Goal: Task Accomplishment & Management: Use online tool/utility

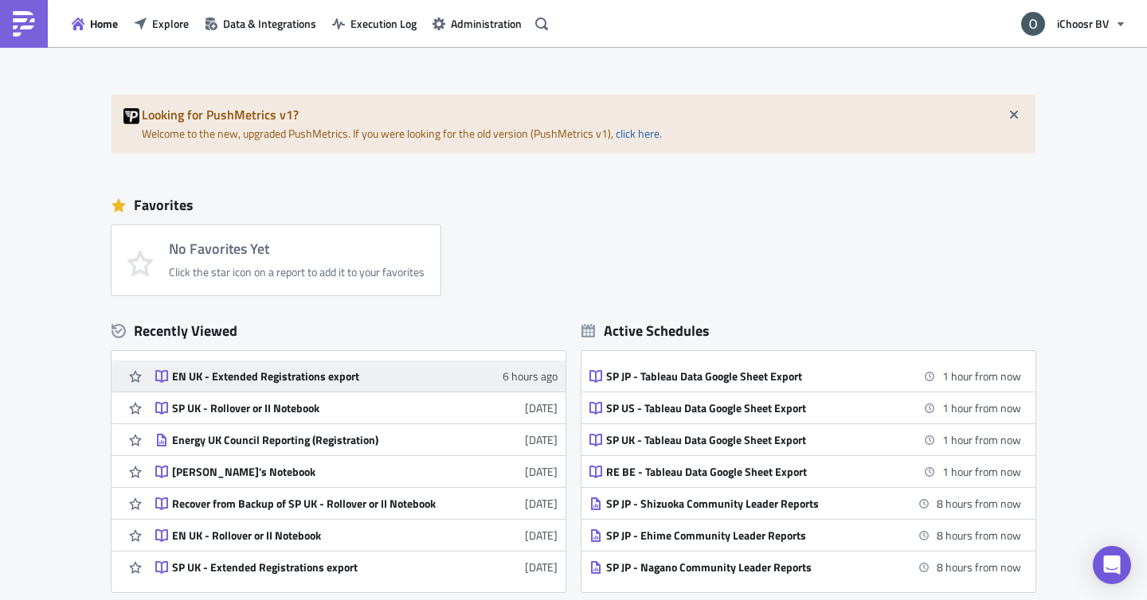
click at [323, 374] on div "EN UK - Extended Registrations export" at bounding box center [311, 376] width 279 height 14
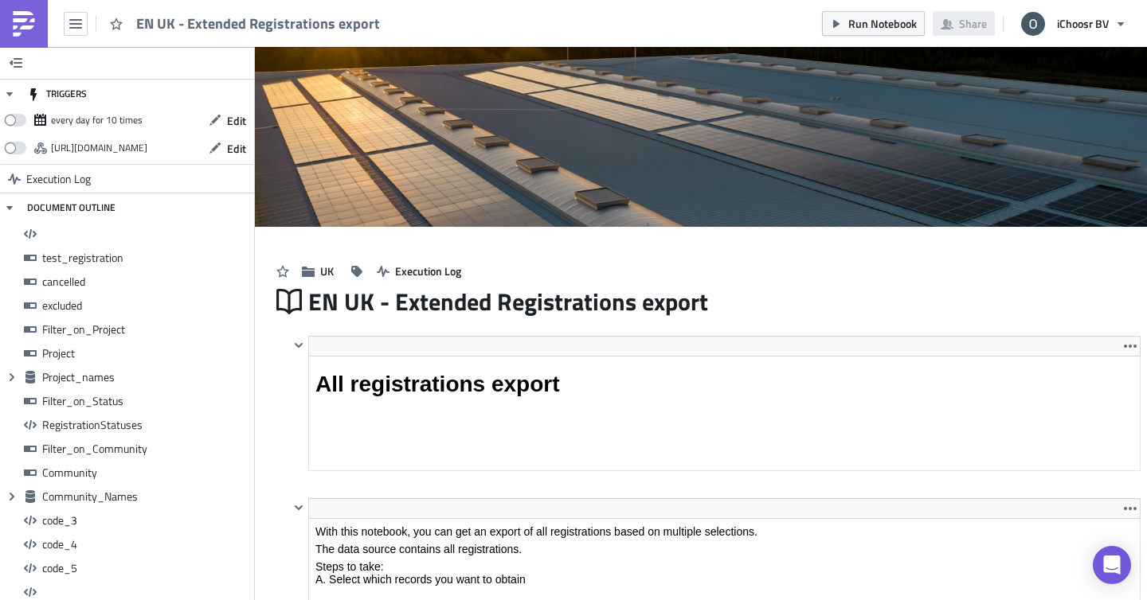
scroll to position [182, 830]
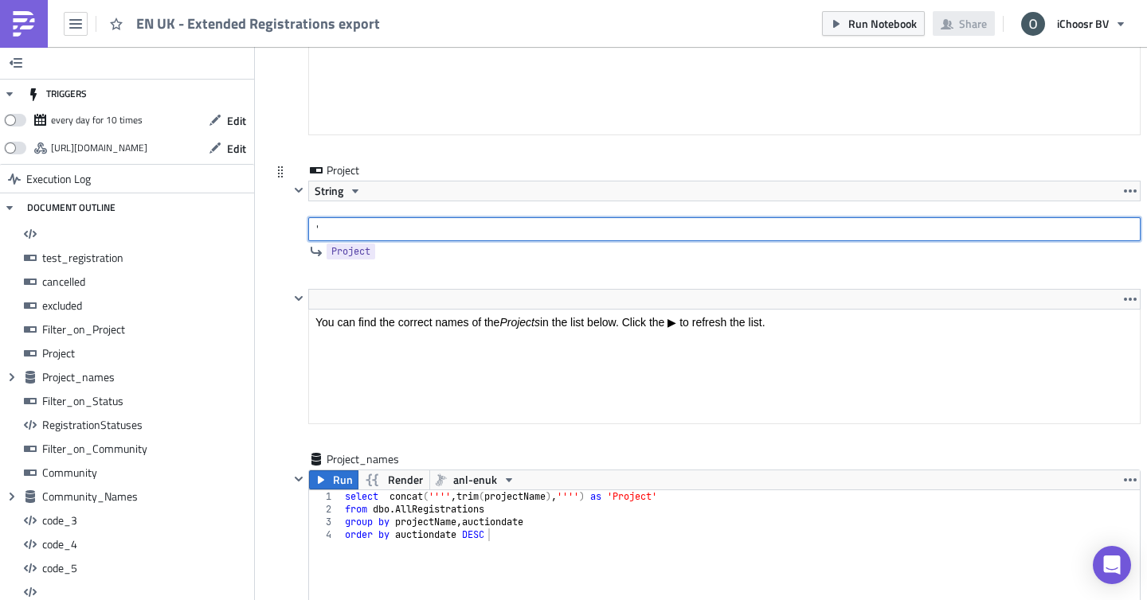
click at [467, 232] on input "'" at bounding box center [724, 229] width 832 height 24
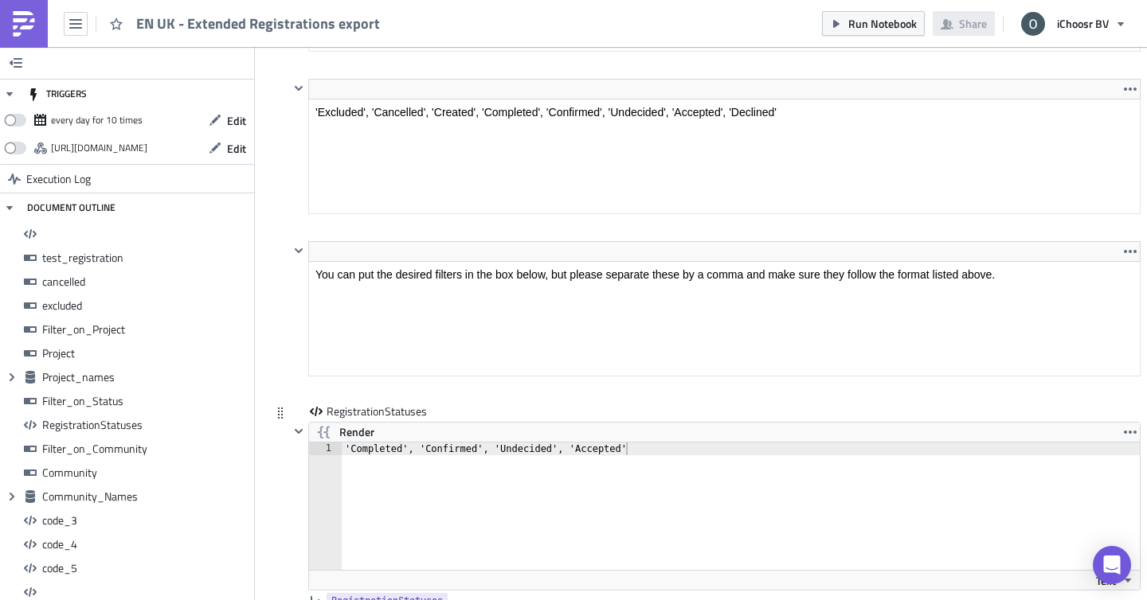
scroll to position [4783, 0]
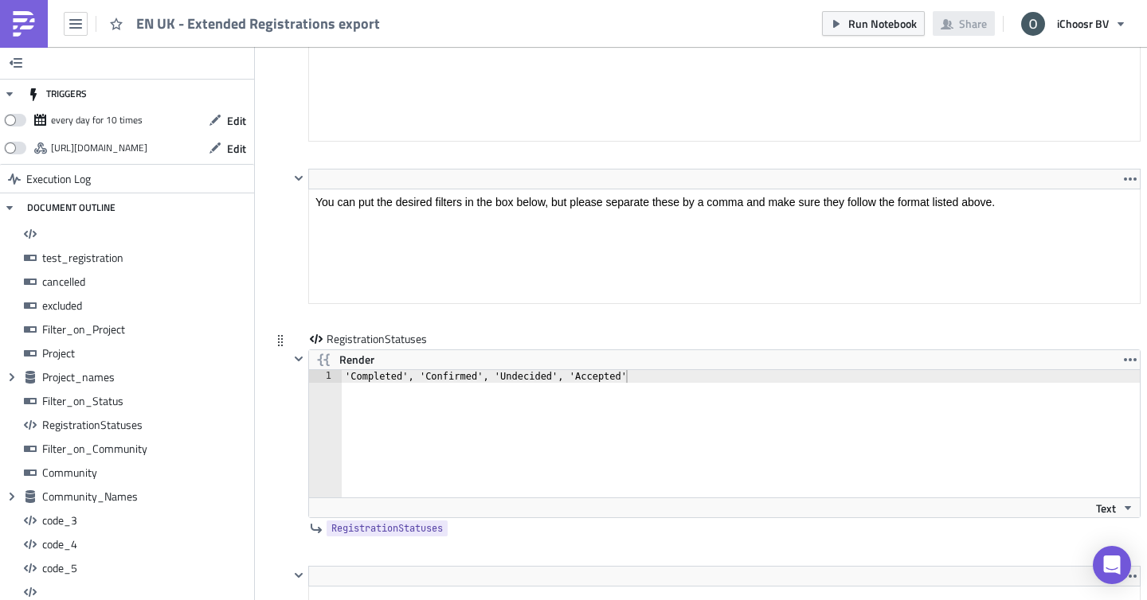
type input "'[DATE]'"
drag, startPoint x: 569, startPoint y: 380, endPoint x: 299, endPoint y: 377, distance: 269.9
click at [299, 377] on div "Render 'Completed', 'Confirmed', 'Undecided', 'Accepted' 1 'Completed', 'Confir…" at bounding box center [714, 434] width 851 height 169
type textarea "'Accepted'"
click at [283, 389] on div "RegistrationStatuses Render 'Accepted' 1 'Accepted' ההההההההההההההההההההההההההה…" at bounding box center [705, 448] width 869 height 235
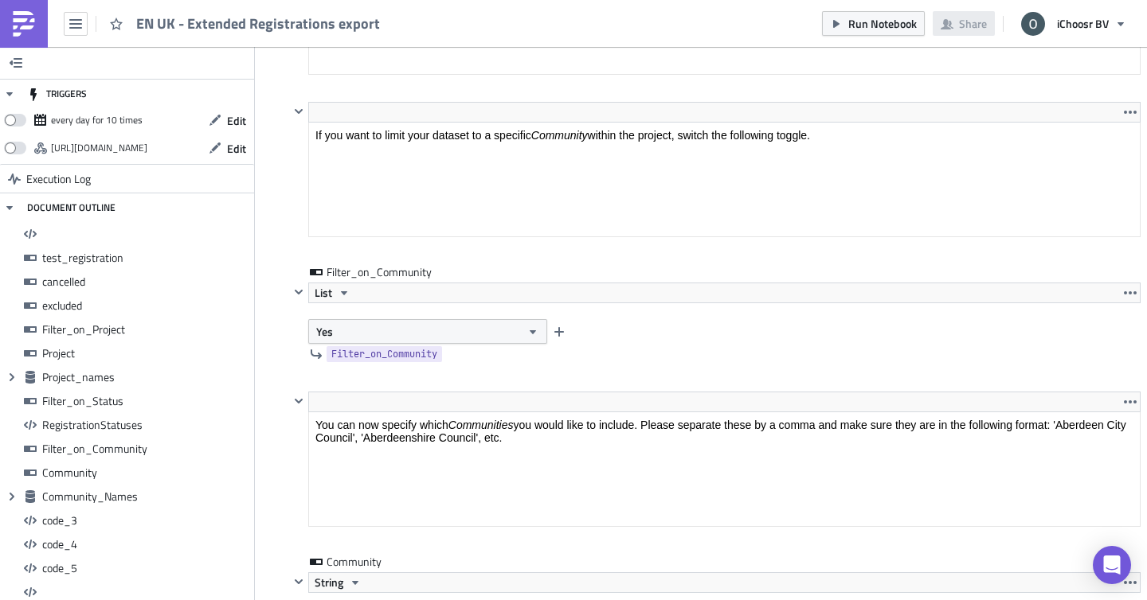
scroll to position [5504, 0]
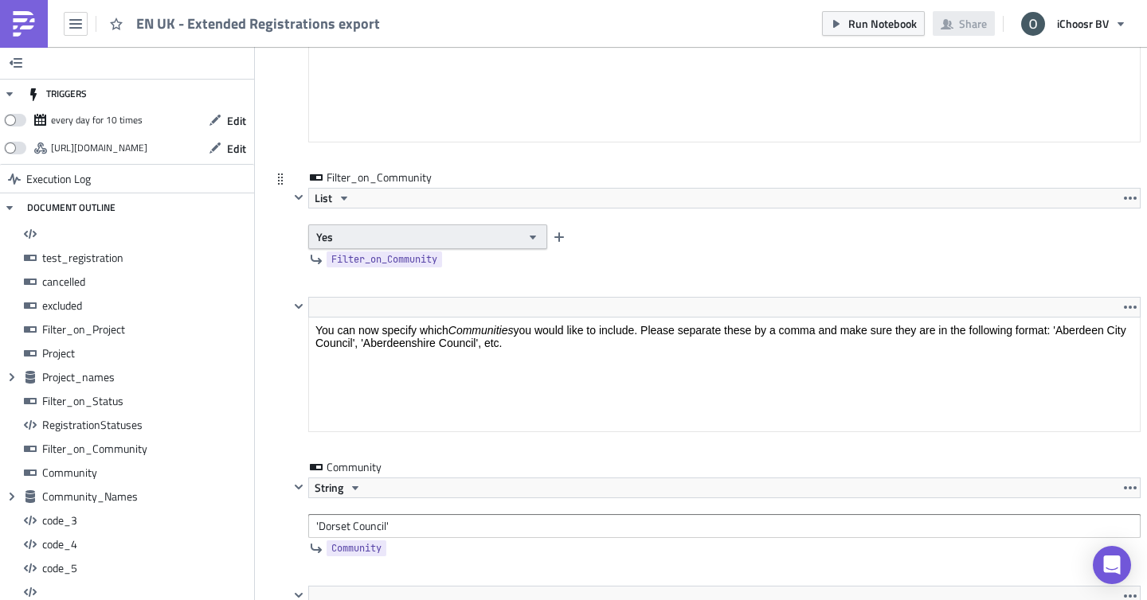
click at [360, 236] on button "Yes" at bounding box center [427, 237] width 239 height 25
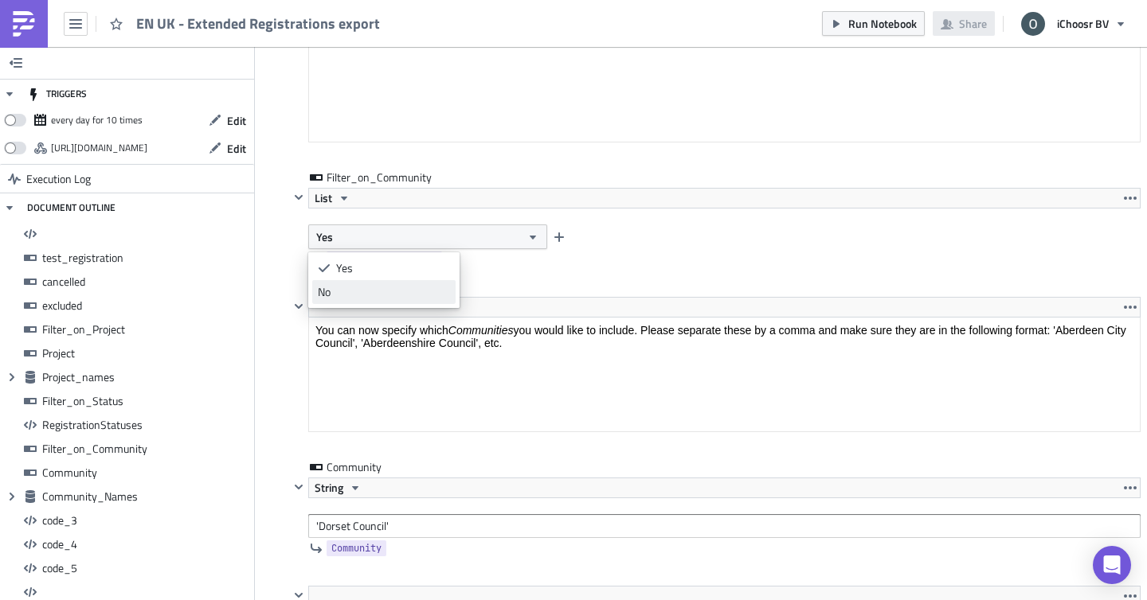
click at [363, 293] on div "No" at bounding box center [384, 292] width 132 height 16
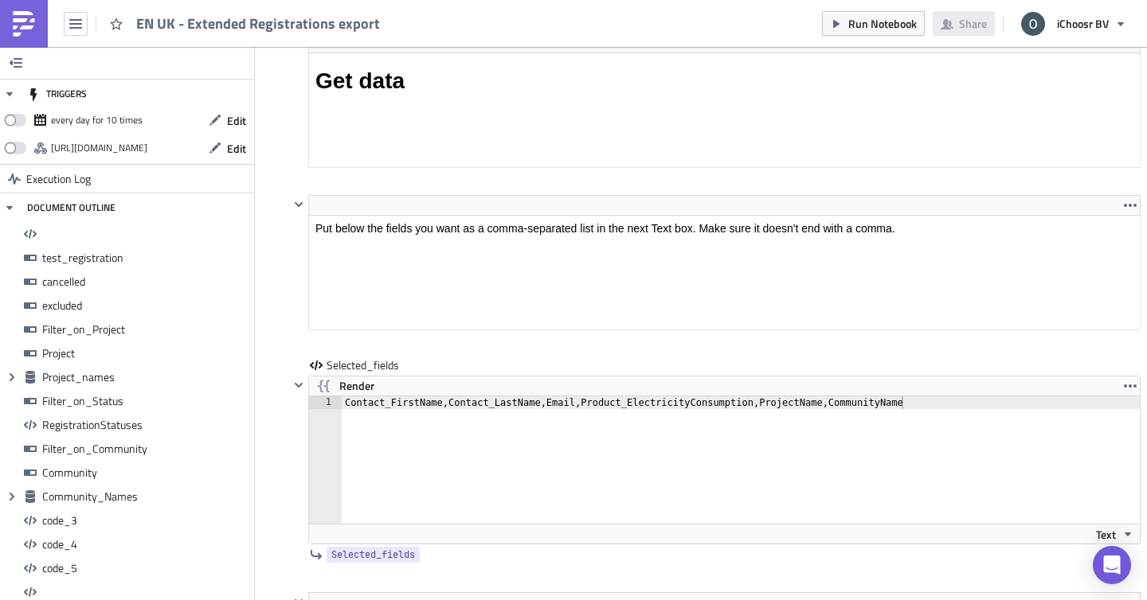
scroll to position [9766, 0]
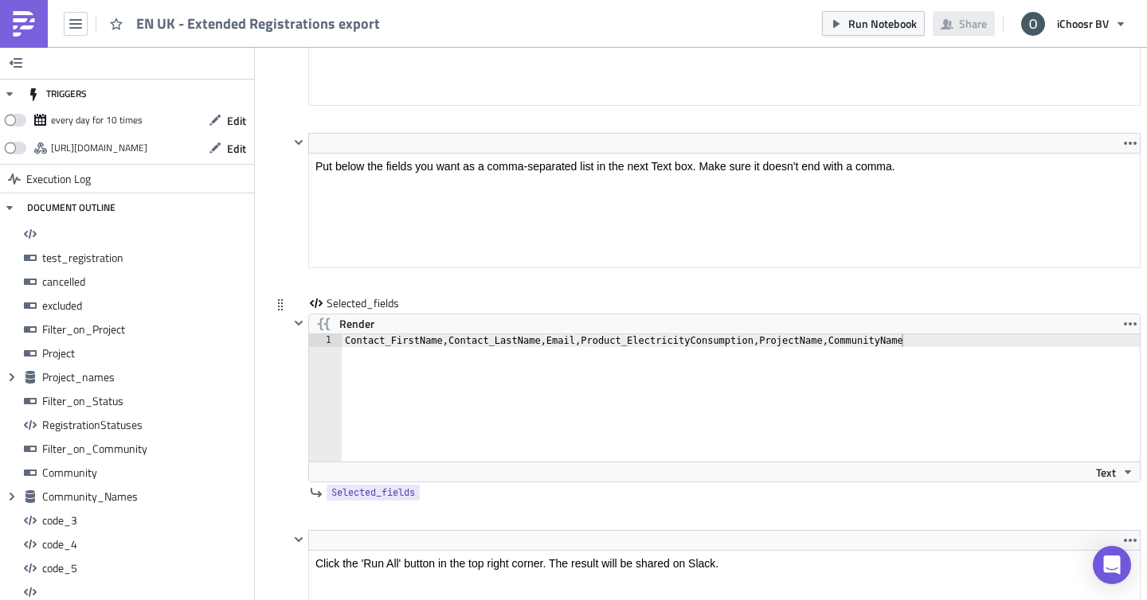
type textarea "Contact_FirstName,Contact_LastName,Email,Product_ElectricityConsumption,Project…"
click at [596, 341] on div "Contact_FirstName,Contact_LastName,Email,Product_ElectricityConsumption,Project…" at bounding box center [745, 410] width 807 height 153
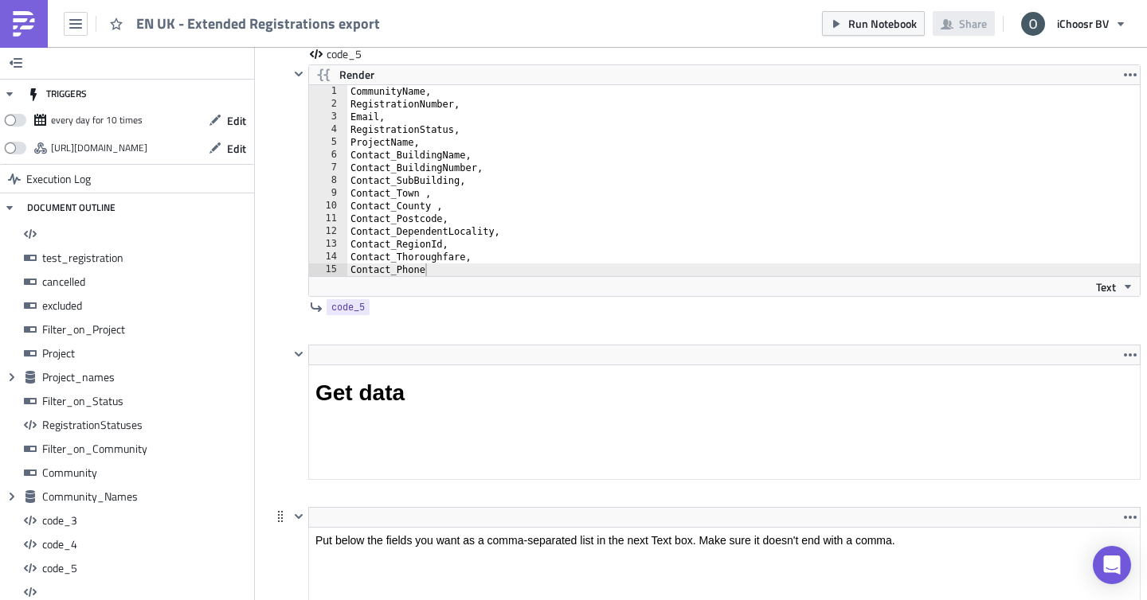
scroll to position [9250, 0]
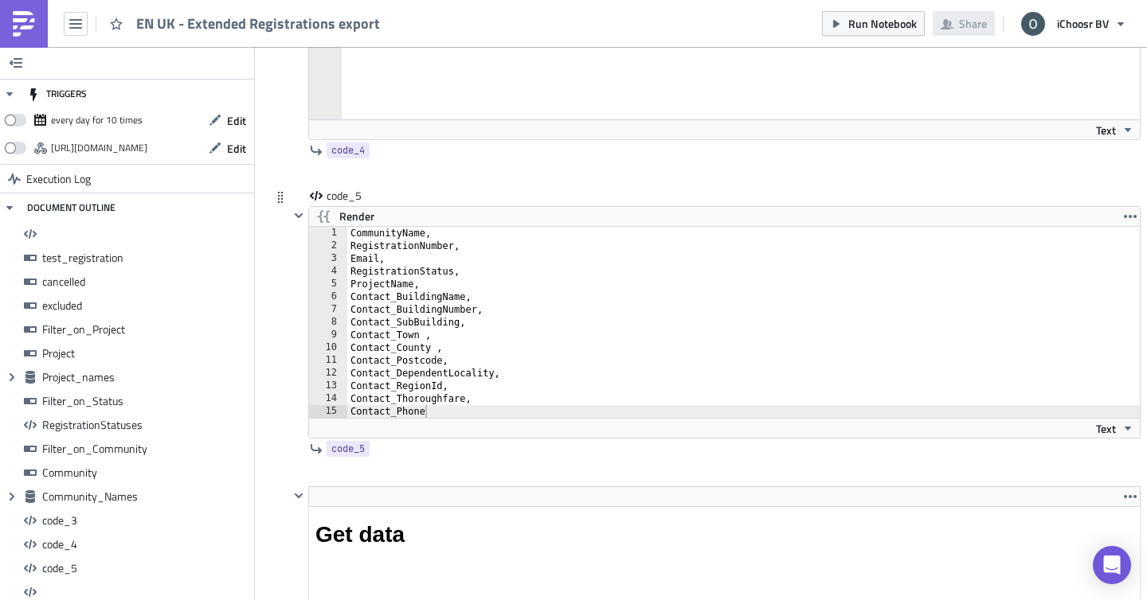
type textarea "RegistrationNumber,"
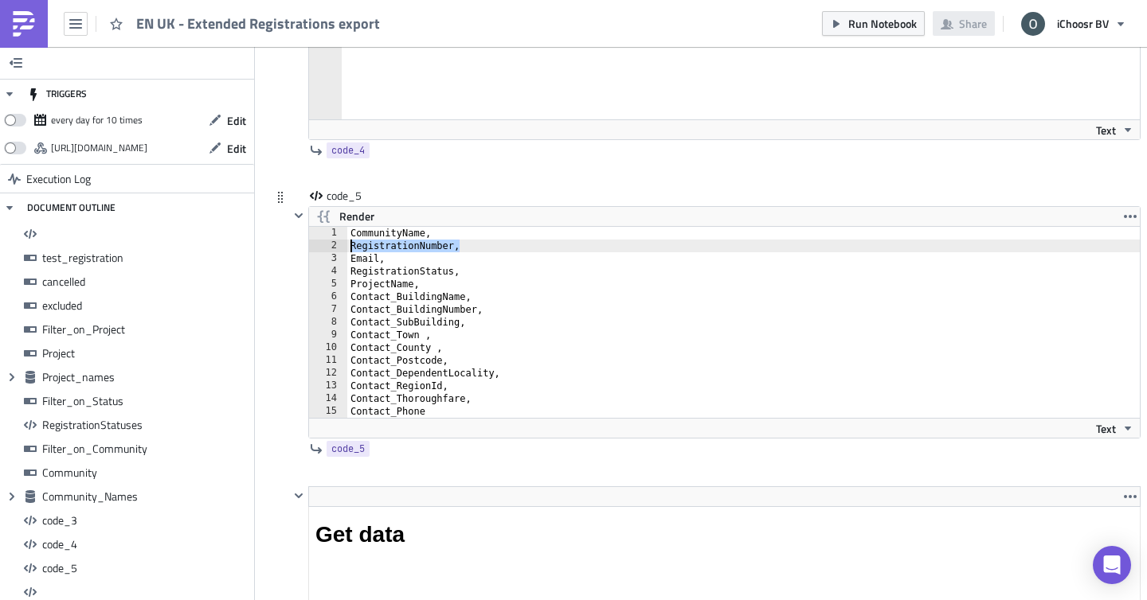
drag, startPoint x: 457, startPoint y: 248, endPoint x: 311, endPoint y: 255, distance: 145.9
click at [311, 255] on div "RegistrationNumber, 1 2 3 4 5 6 7 8 9 10 11 12 13 14 15 CommunityName, Registra…" at bounding box center [724, 322] width 830 height 191
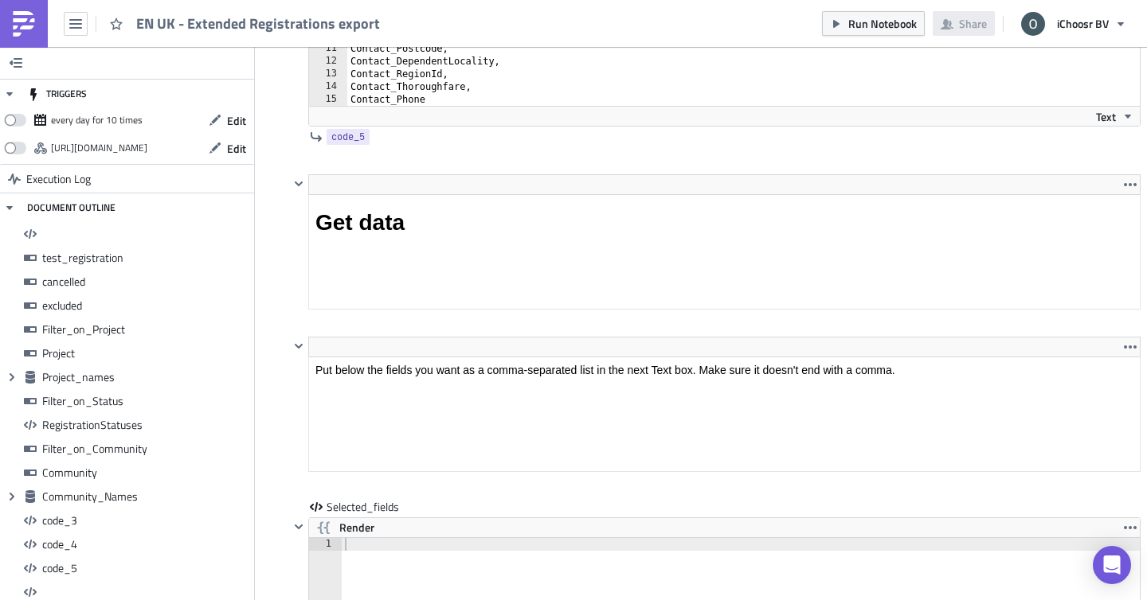
scroll to position [9699, 0]
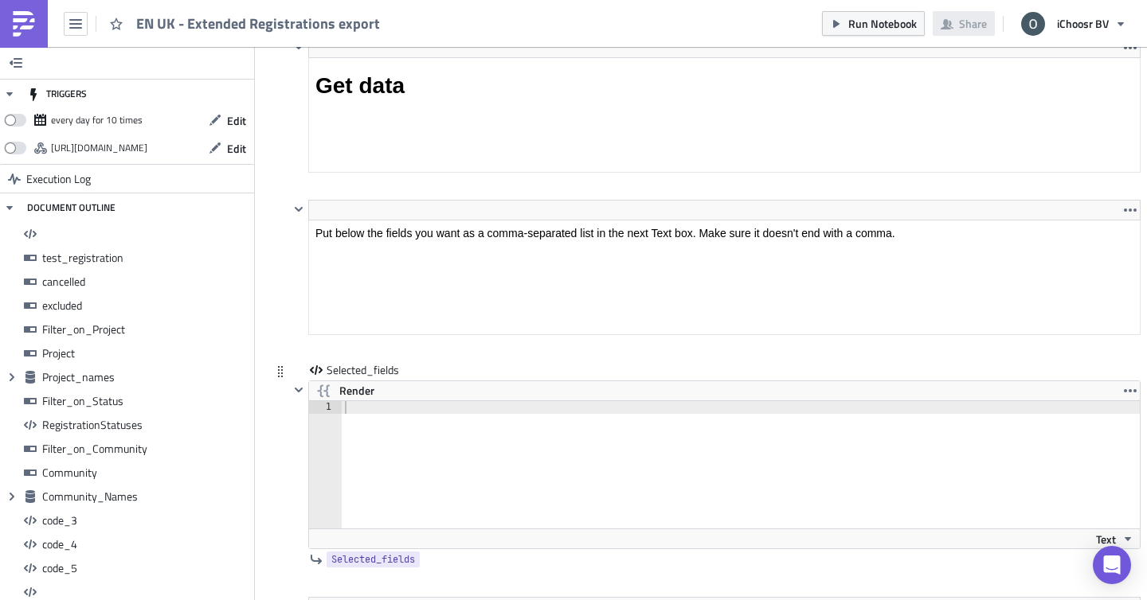
click at [361, 408] on div at bounding box center [745, 477] width 807 height 153
paste textarea "RegistrationNumber,"
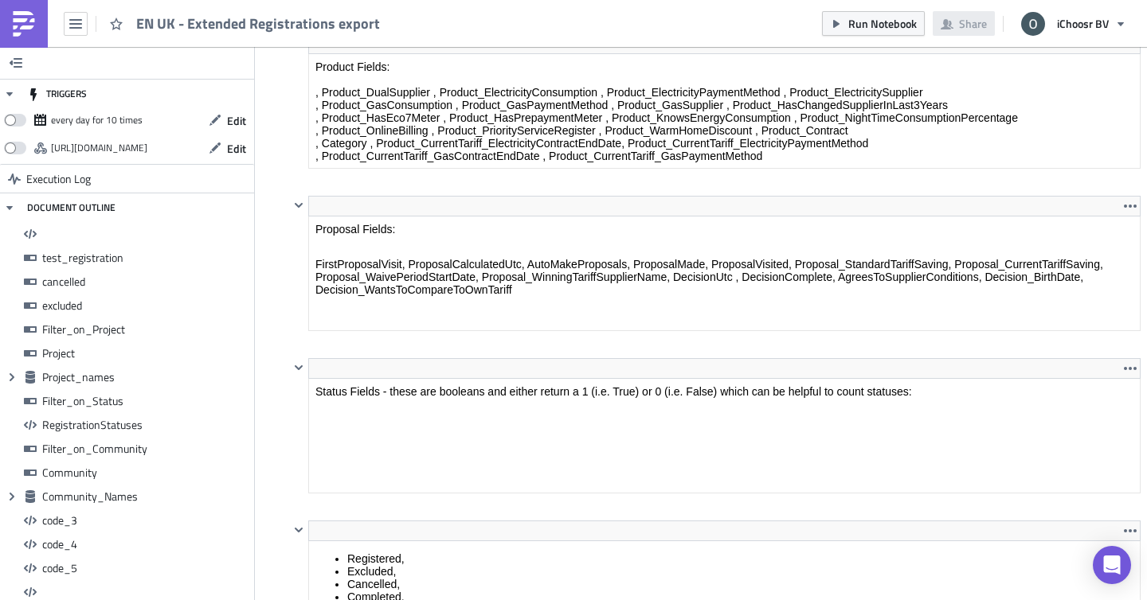
scroll to position [7950, 0]
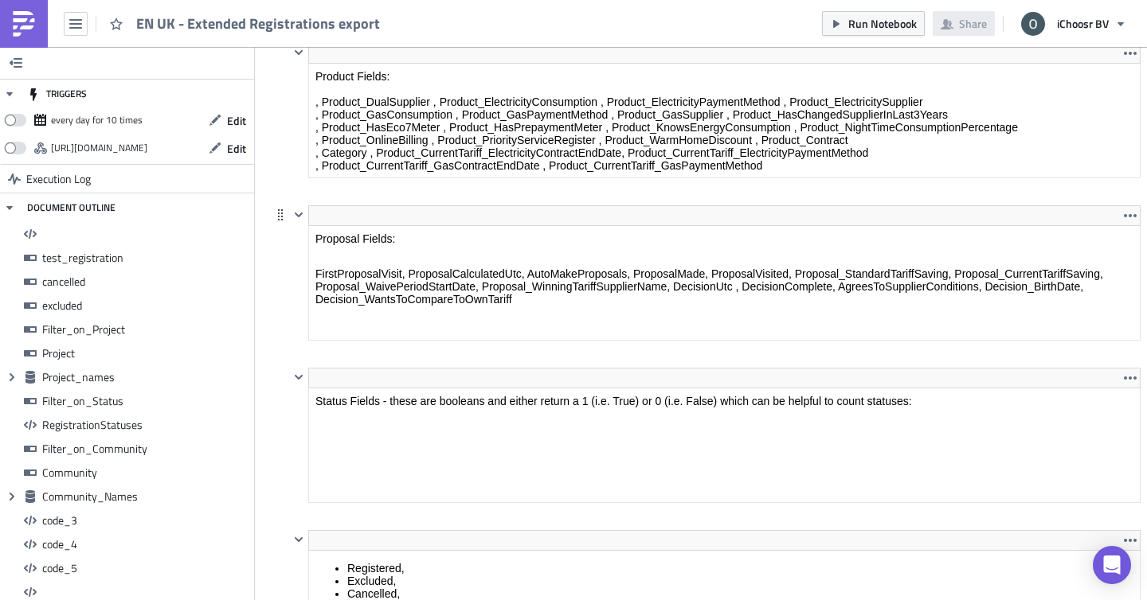
click at [703, 226] on html "Proposal Fields: FirstProposalVisit, ProposalCalculatedUtc, AutoMakeProposals, …" at bounding box center [724, 278] width 830 height 104
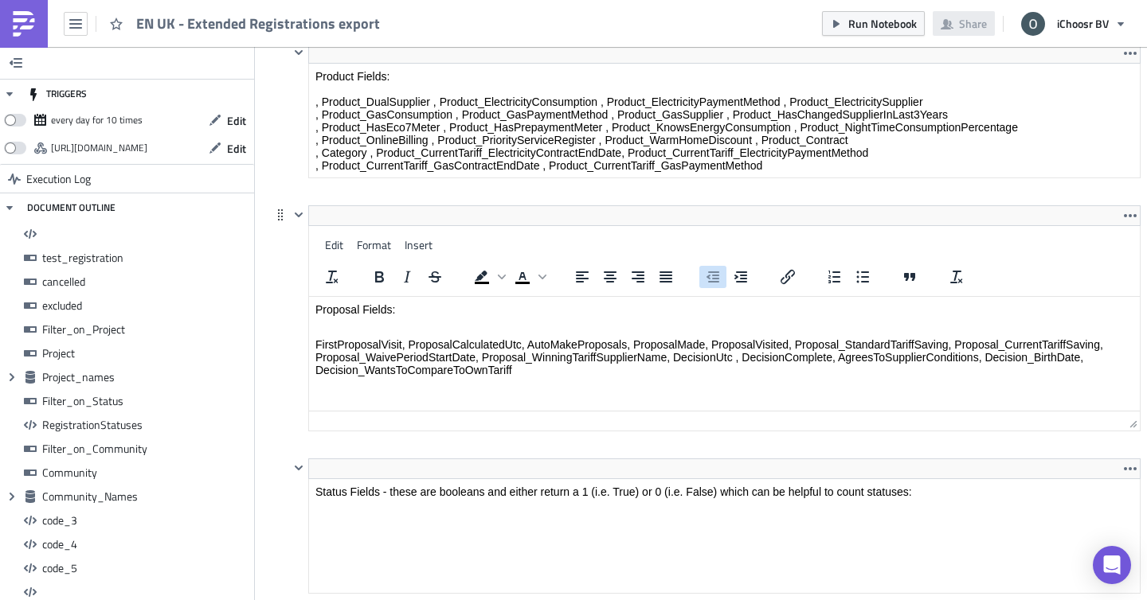
click at [703, 287] on icon "Decrease indent" at bounding box center [712, 277] width 19 height 19
click at [702, 354] on p "FirstProposalVisit, ProposalCalculatedUtc, AutoMakeProposals, ProposalMade, Pro…" at bounding box center [724, 357] width 818 height 38
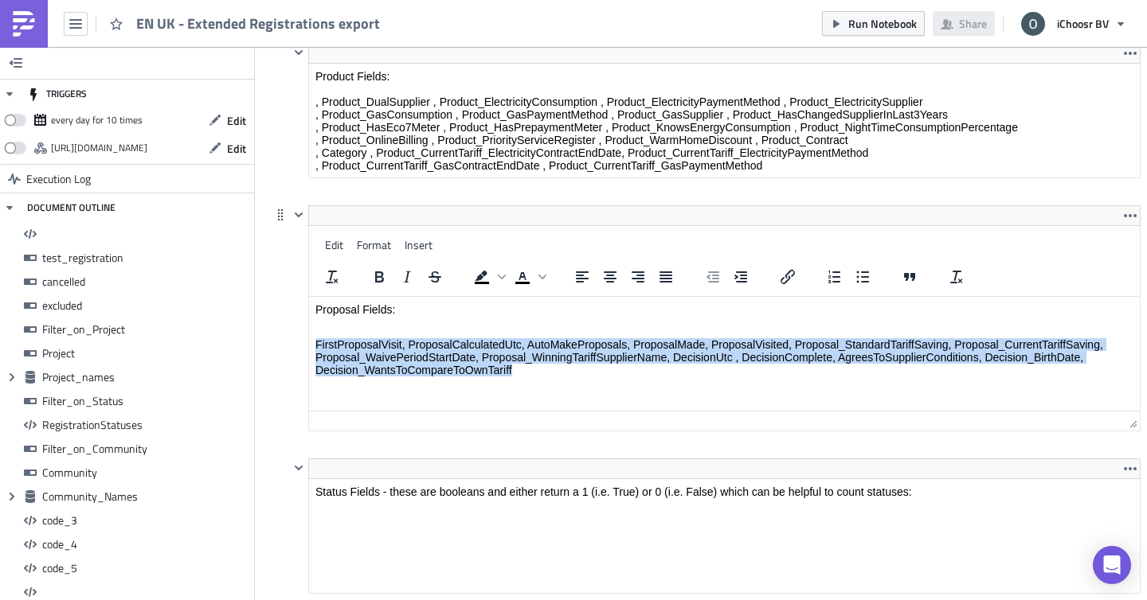
click at [702, 354] on p "FirstProposalVisit, ProposalCalculatedUtc, AutoMakeProposals, ProposalMade, Pro…" at bounding box center [724, 357] width 818 height 38
click at [717, 358] on p "FirstProposalVisit, ProposalCalculatedUtc, AutoMakeProposals, ProposalMade, Pro…" at bounding box center [724, 357] width 818 height 38
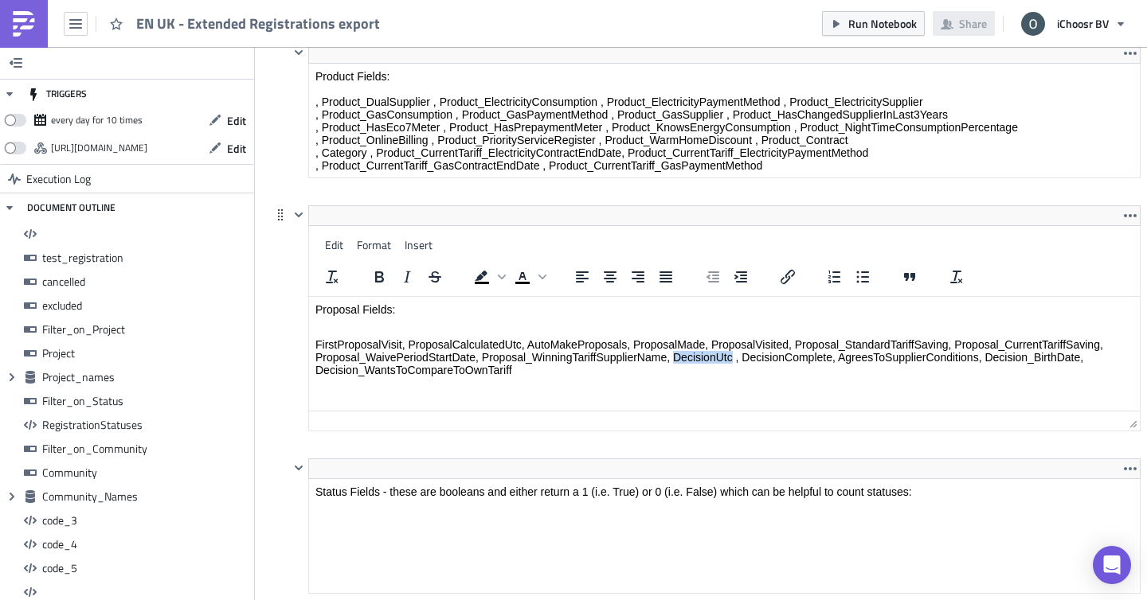
drag, startPoint x: 732, startPoint y: 355, endPoint x: 673, endPoint y: 355, distance: 58.9
click at [673, 355] on p "FirstProposalVisit, ProposalCalculatedUtc, AutoMakeProposals, ProposalMade, Pro…" at bounding box center [724, 357] width 818 height 38
copy p "DecisionUtc"
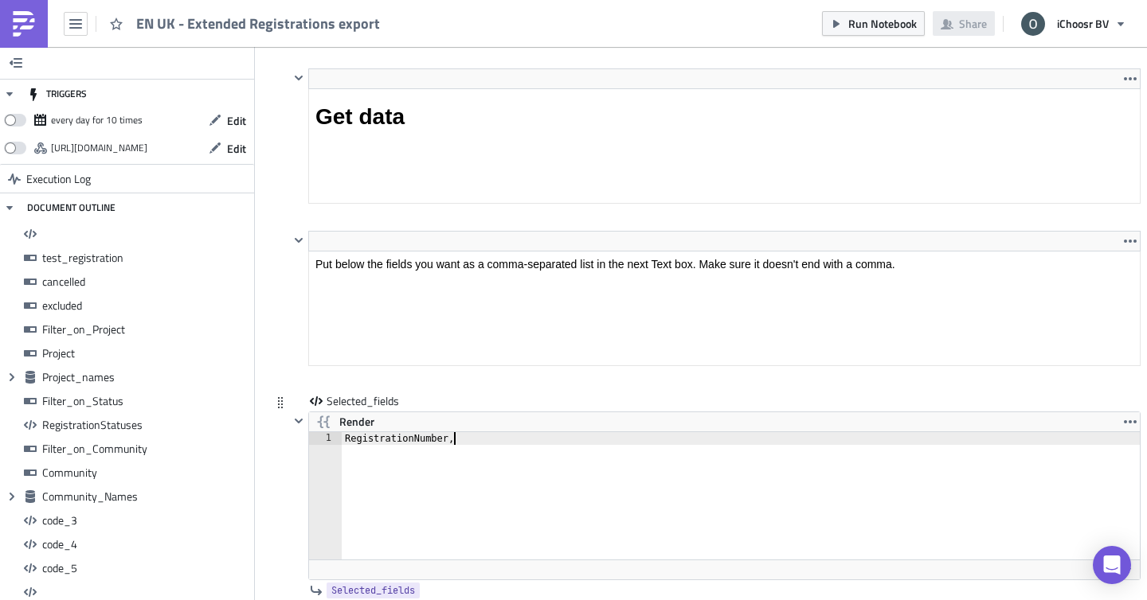
scroll to position [9577, 0]
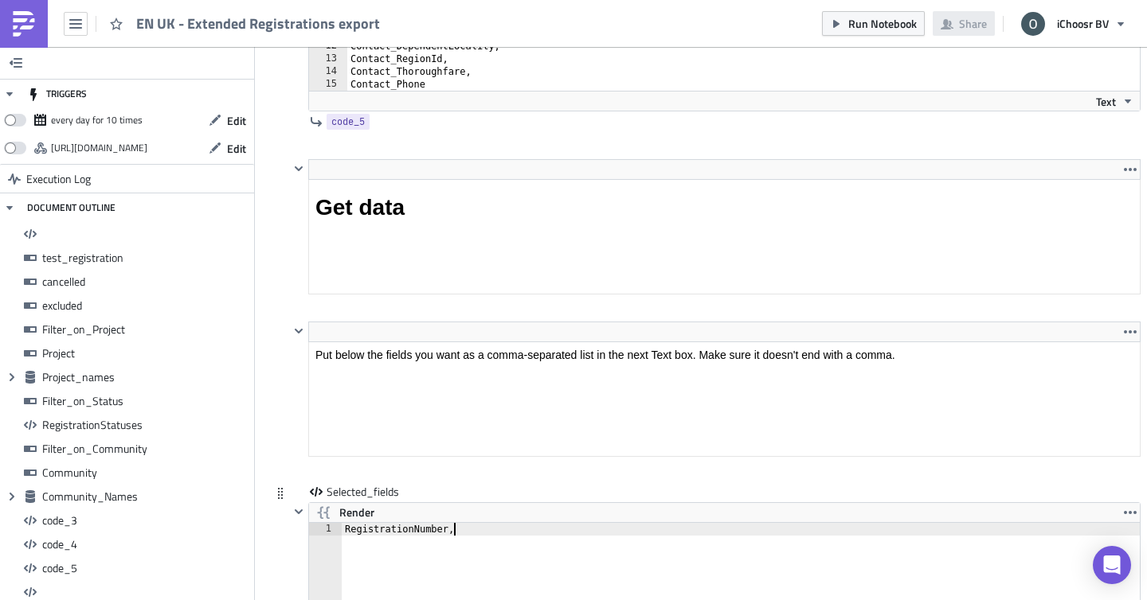
click at [464, 536] on div "RegistrationNumber," at bounding box center [745, 599] width 807 height 153
paste textarea "DecisionUtc"
type textarea "RegistrationNumber,DecisionUtc,"
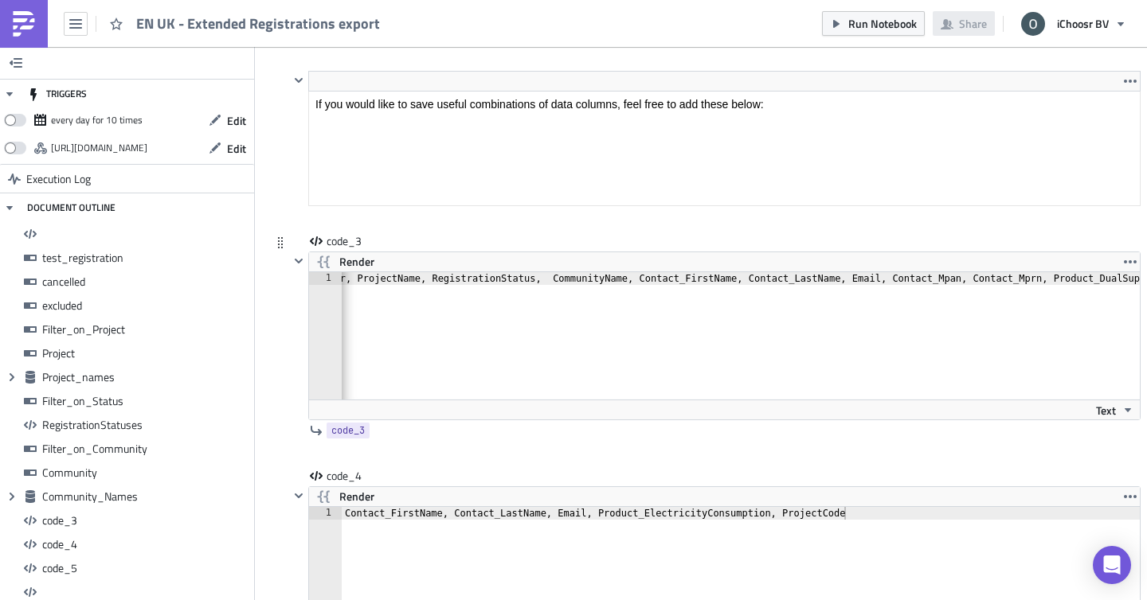
scroll to position [0, 135]
type textarea "RegistrationNumber, ProjectName, RegistrationStatus, CommunityName, Contact_Fir…"
drag, startPoint x: 859, startPoint y: 281, endPoint x: 1005, endPoint y: 275, distance: 145.8
click at [1005, 275] on div "RegistrationNumber, ProjectName, RegistrationStatus, CommunityName, Contact_Fir…" at bounding box center [823, 348] width 1233 height 153
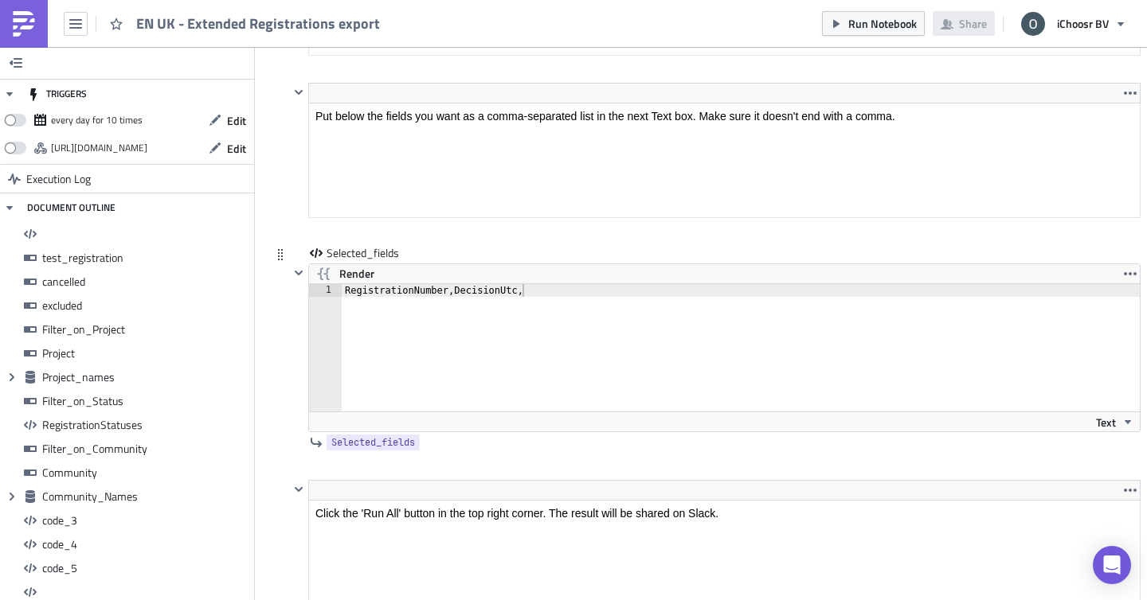
scroll to position [9823, 0]
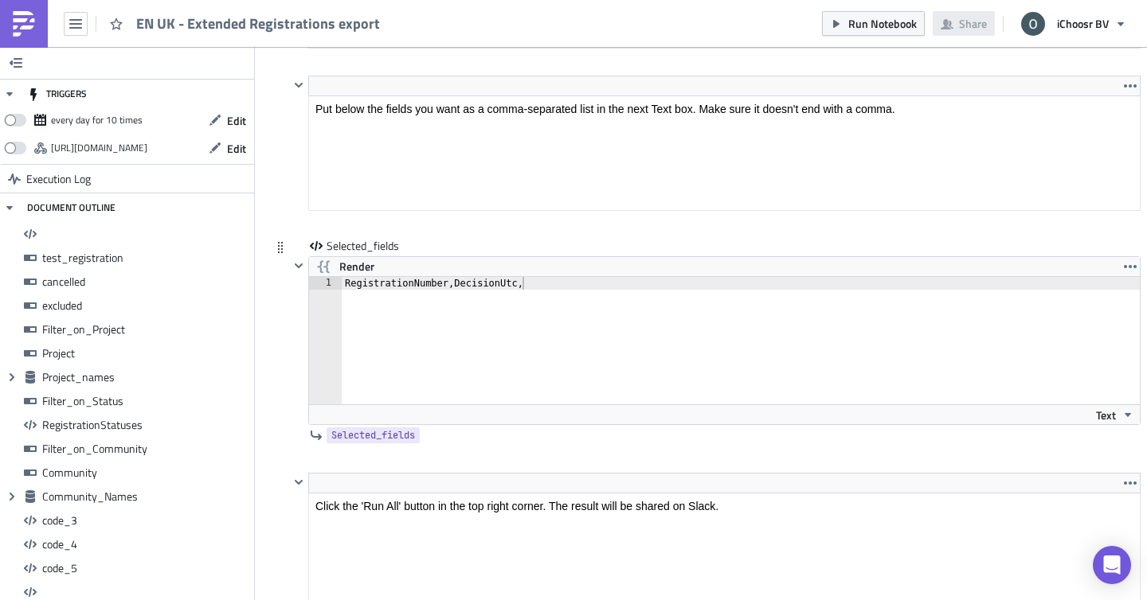
click at [632, 289] on div "RegistrationNumber,DecisionUtc," at bounding box center [745, 353] width 807 height 153
paste textarea "Contact_Mpan, Contact_Mprn"
click at [606, 286] on div "RegistrationNumber,DecisionUtc,Contact_Mpan, Contact_Mprn" at bounding box center [745, 353] width 807 height 153
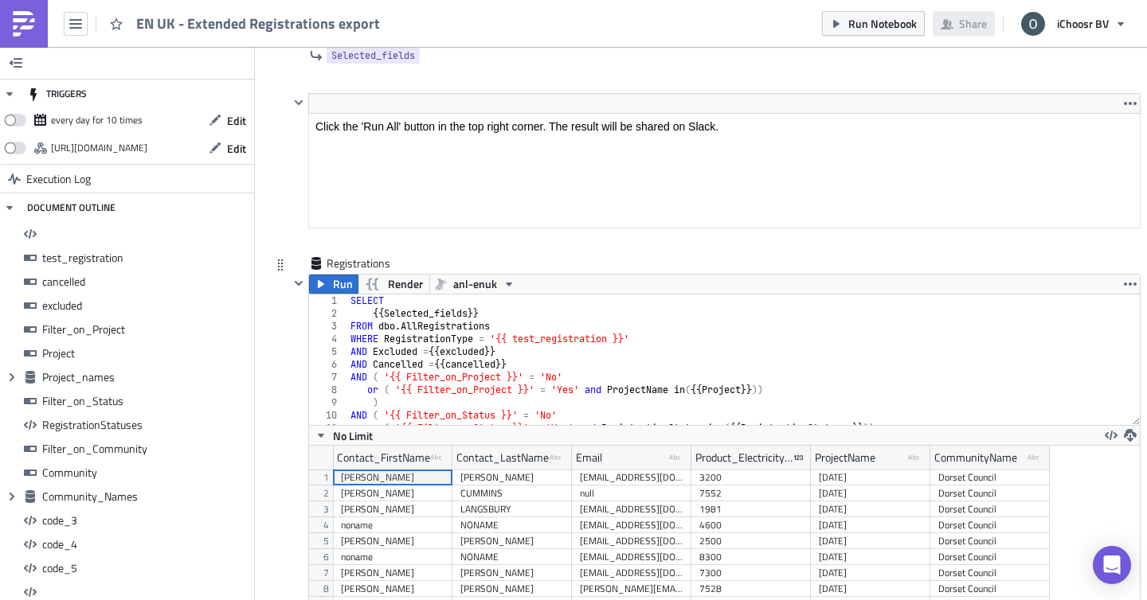
scroll to position [10220, 0]
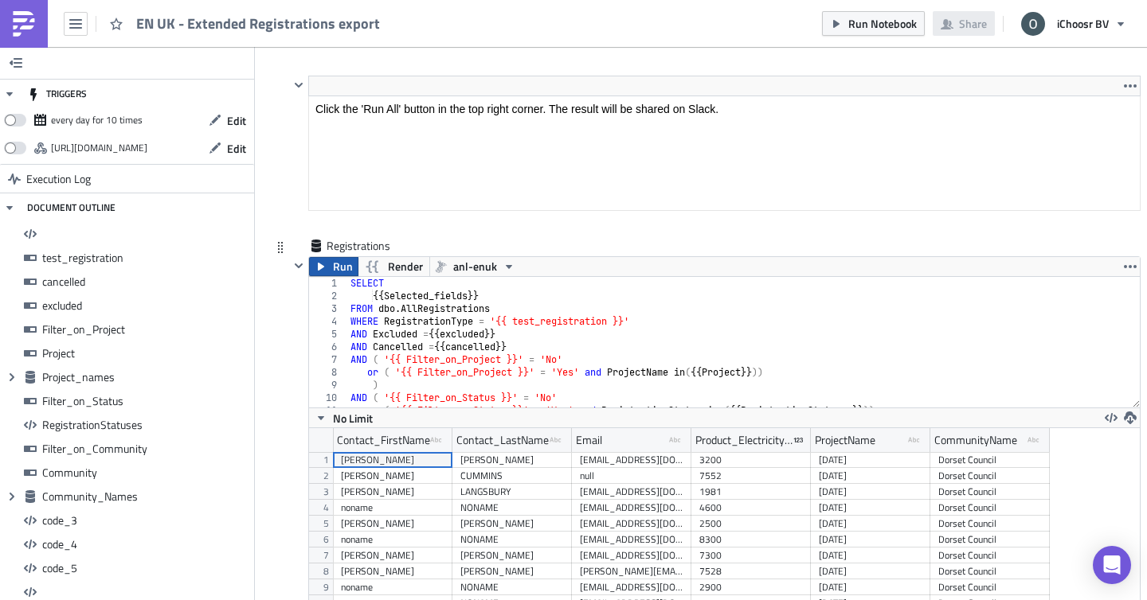
click at [346, 263] on span "Run" at bounding box center [343, 266] width 20 height 19
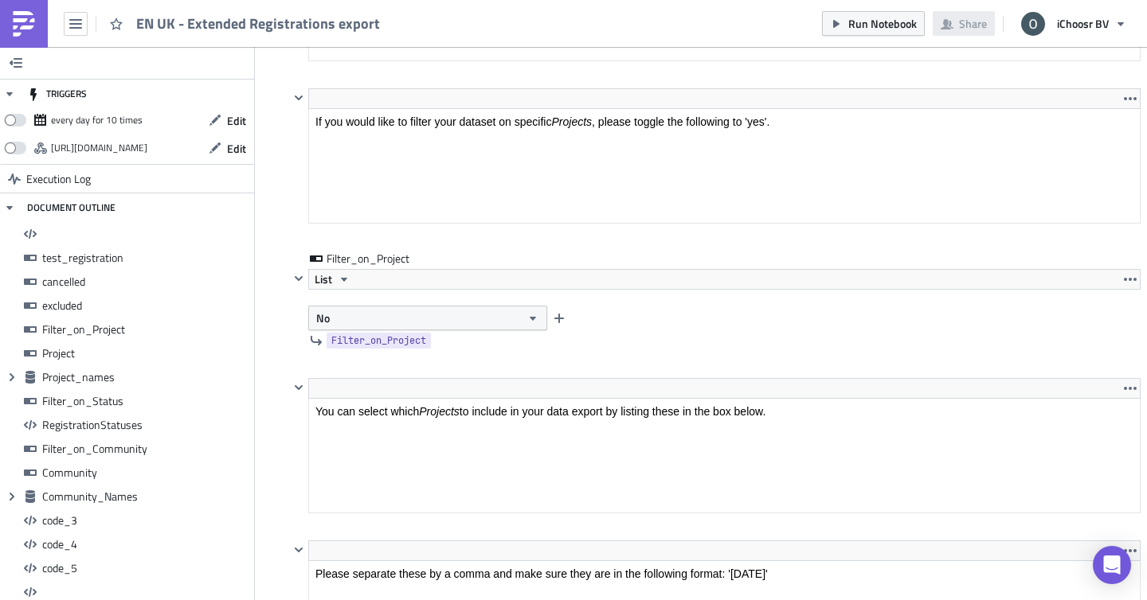
scroll to position [2741, 0]
click at [325, 315] on span "No" at bounding box center [323, 319] width 14 height 17
click at [337, 350] on div "Yes" at bounding box center [384, 350] width 132 height 16
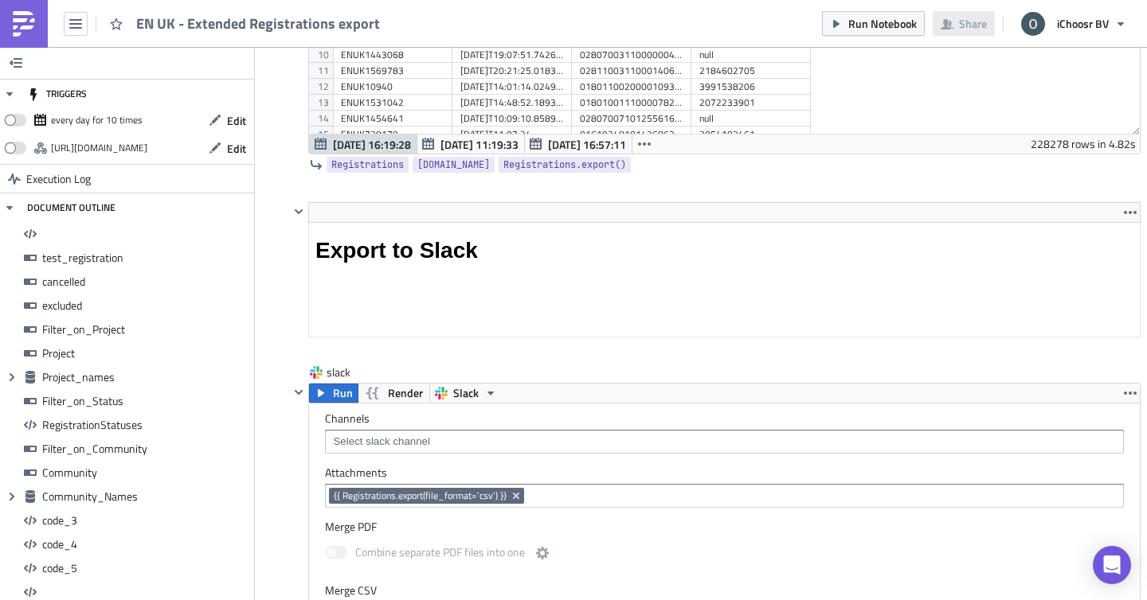
scroll to position [10242, 0]
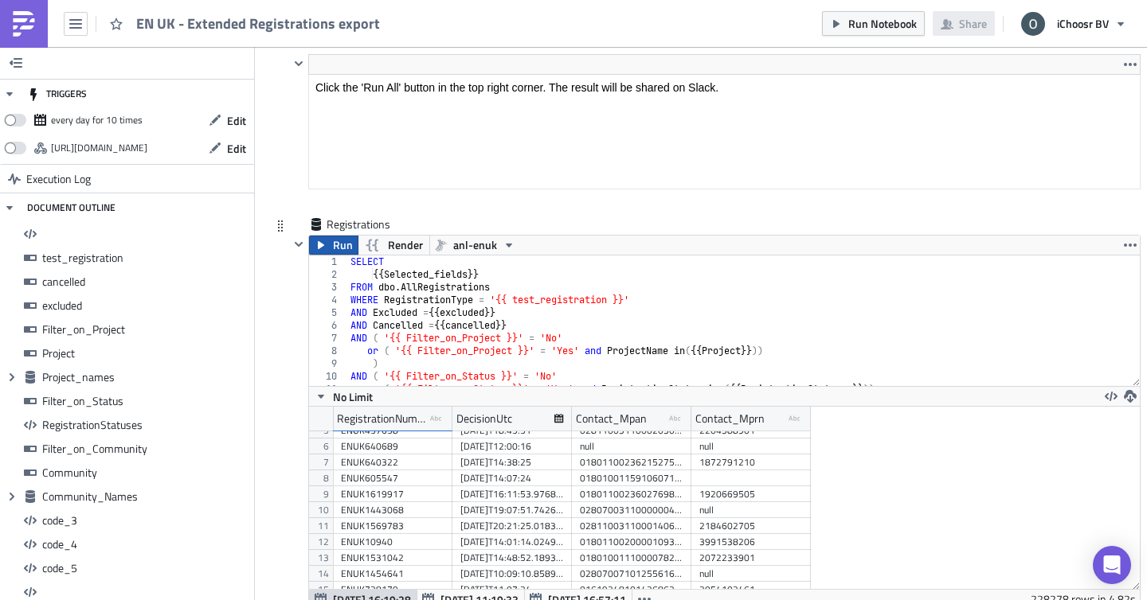
click at [334, 252] on span "Run" at bounding box center [343, 245] width 20 height 19
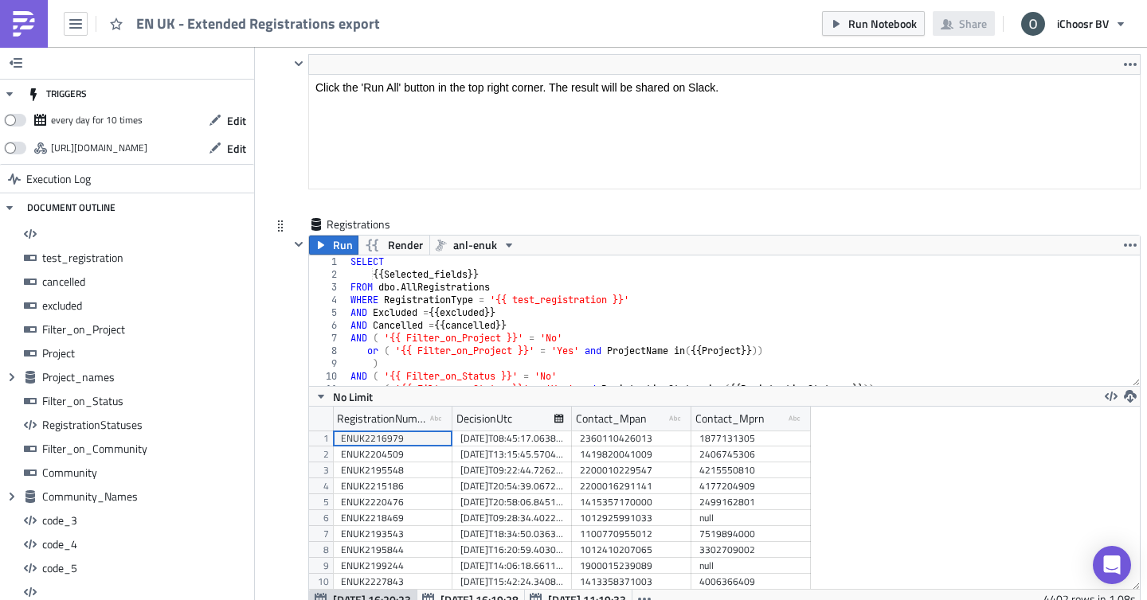
scroll to position [182, 830]
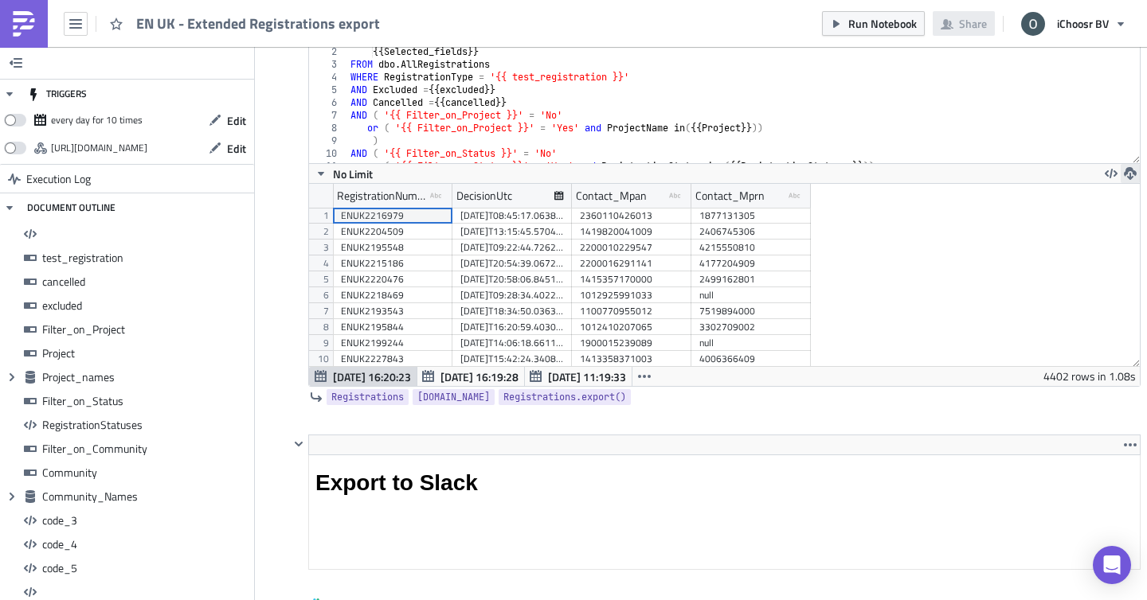
click at [1129, 176] on icon "button" at bounding box center [1129, 173] width 13 height 13
click at [1040, 134] on div "XLSX" at bounding box center [1068, 139] width 124 height 16
click at [1125, 170] on icon "button" at bounding box center [1129, 173] width 13 height 13
click at [1034, 109] on div "CSV" at bounding box center [1068, 115] width 124 height 16
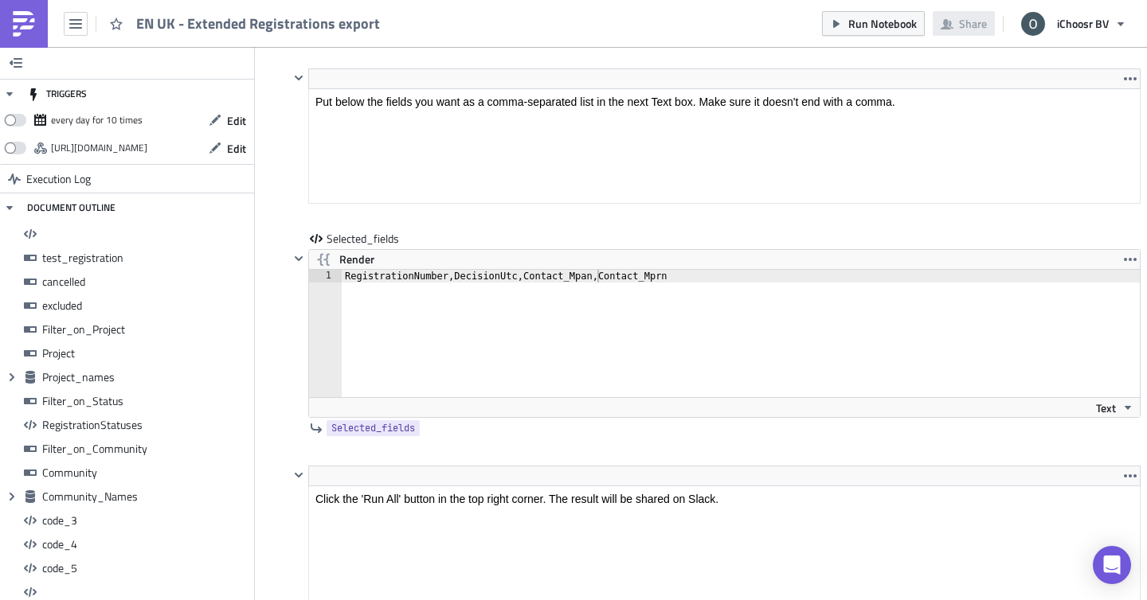
scroll to position [9824, 0]
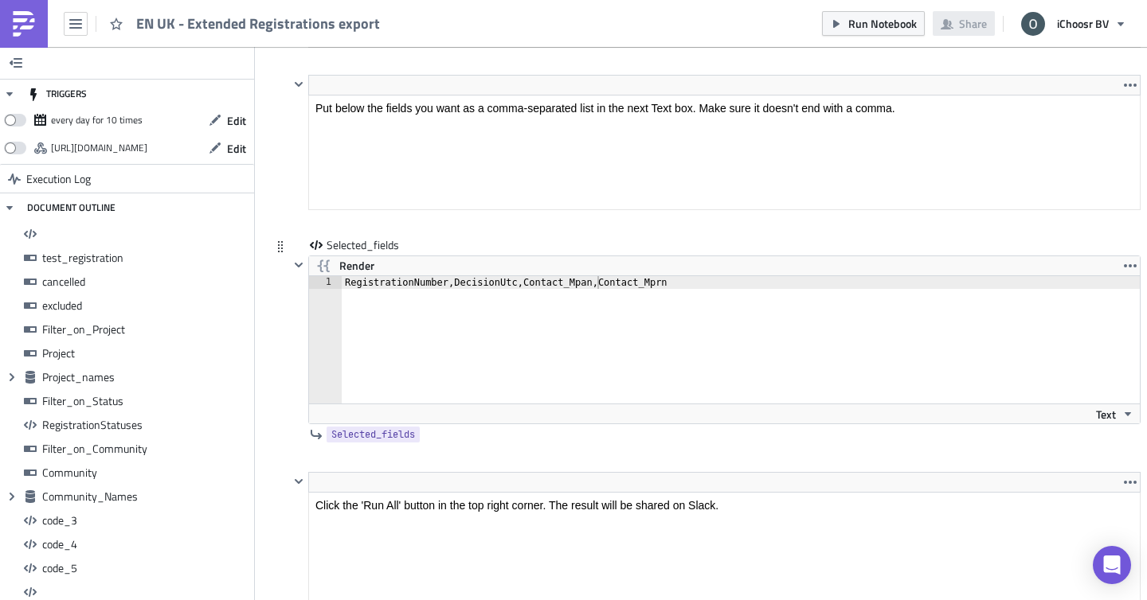
click at [697, 288] on div "RegistrationNumber,DecisionUtc,Contact_Mpan,Contact_Mprn" at bounding box center [745, 352] width 807 height 153
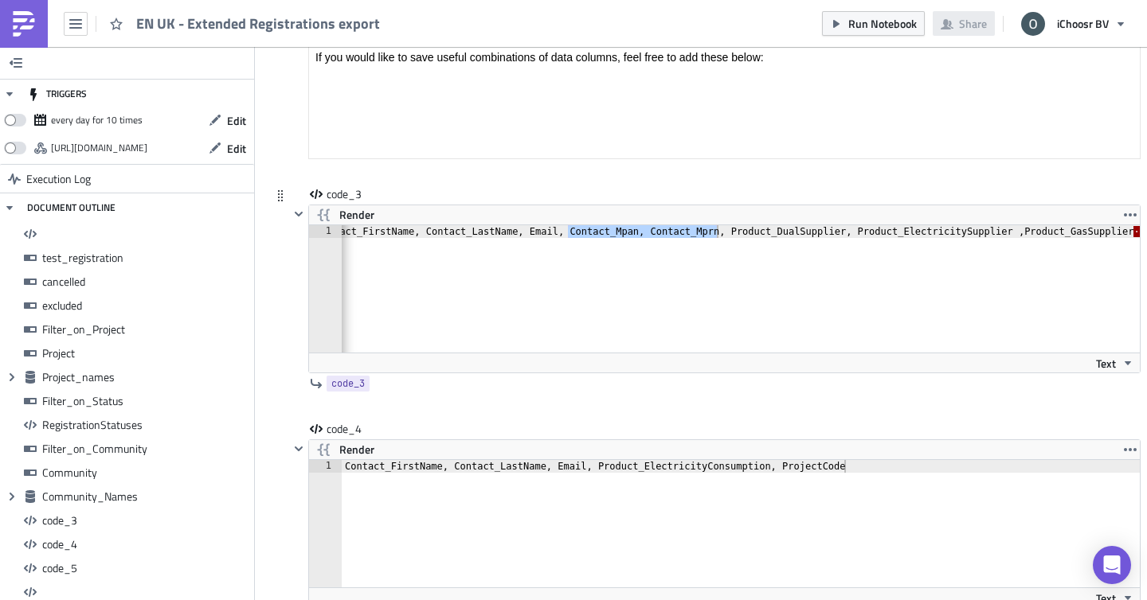
scroll to position [0, 427]
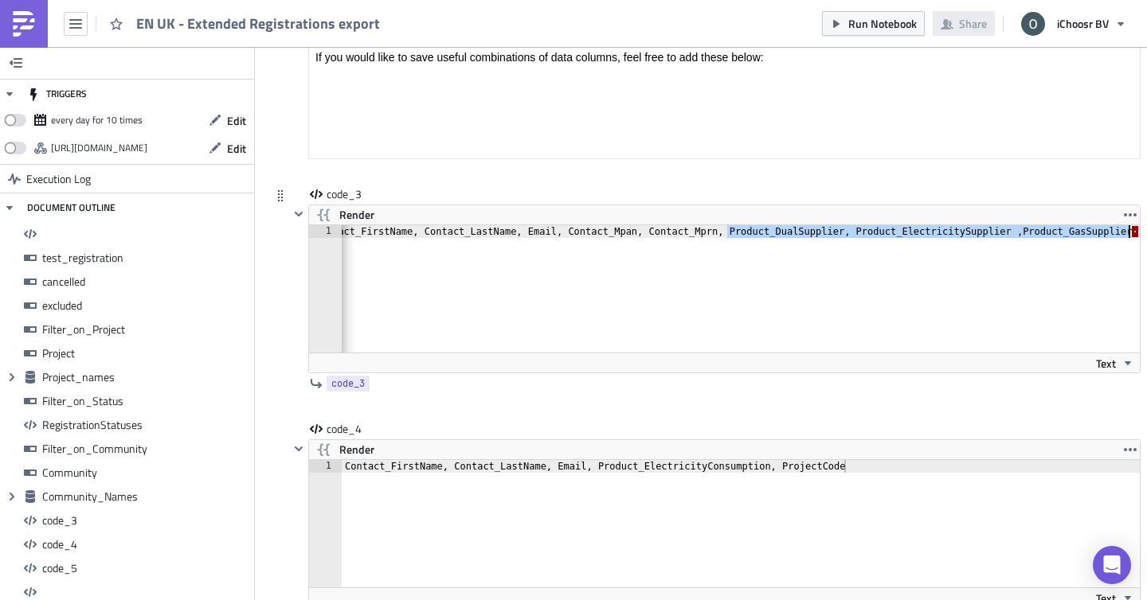
drag, startPoint x: 728, startPoint y: 231, endPoint x: 1130, endPoint y: 236, distance: 402.1
click at [1130, 236] on div "RegistrationNumber, ProjectName, RegistrationStatus, CommunityName, Contact_Fir…" at bounding box center [531, 301] width 1233 height 153
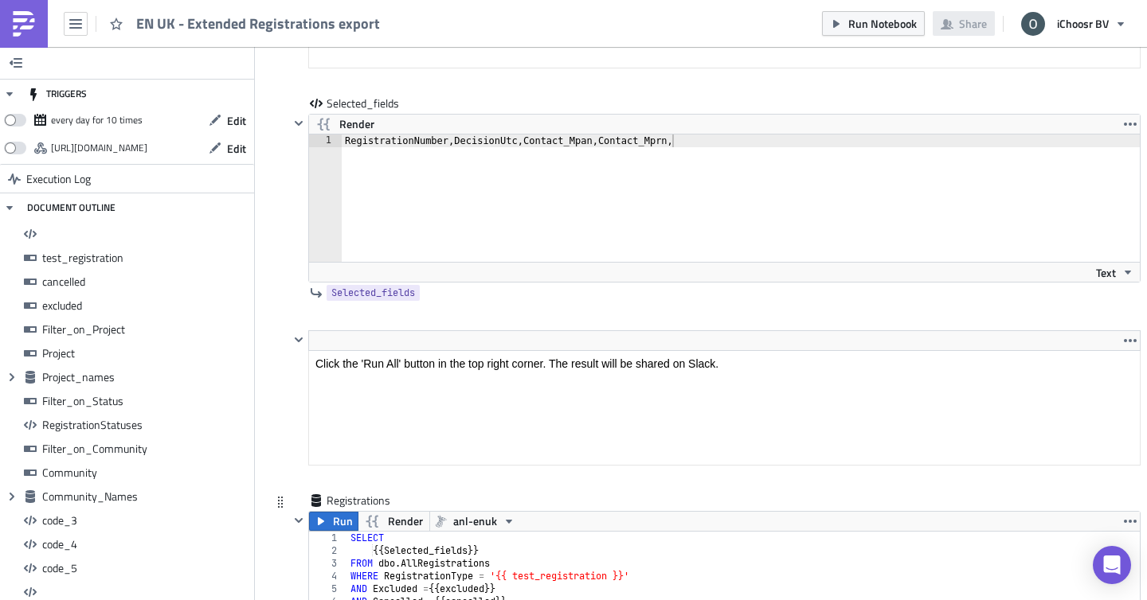
scroll to position [9820, 0]
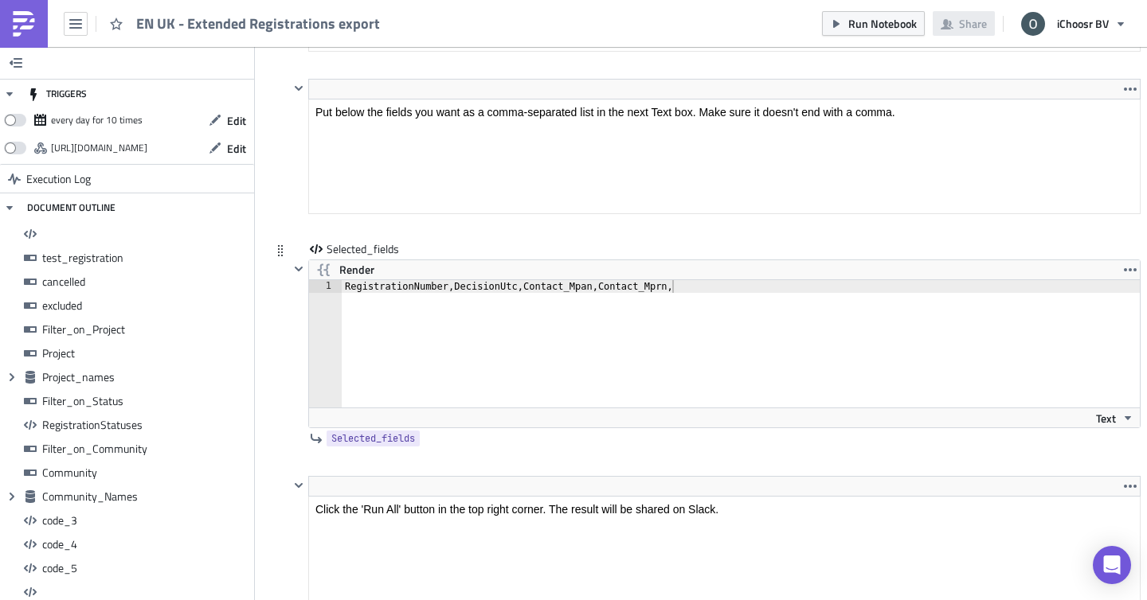
click at [706, 290] on div "RegistrationNumber,DecisionUtc,Contact_Mpan,Contact_Mprn," at bounding box center [745, 356] width 807 height 153
paste textarea "Product_DualSupplier, Product_ElectricitySupplier ,Product_GasSupplier"
click at [798, 289] on div "RegistrationNumber,DecisionUtc,Contact_Mpan,Contact_Mprn,Product_DualSupplier, …" at bounding box center [745, 356] width 807 height 153
click at [955, 286] on div "RegistrationNumber,DecisionUtc,Contact_Mpan,Contact_Mprn,Product_DualSupplier,P…" at bounding box center [745, 356] width 807 height 153
type textarea "RegistrationNumber,DecisionUtc,Contact_Mpan,Contact_Mprn,Product_DualSupplier,P…"
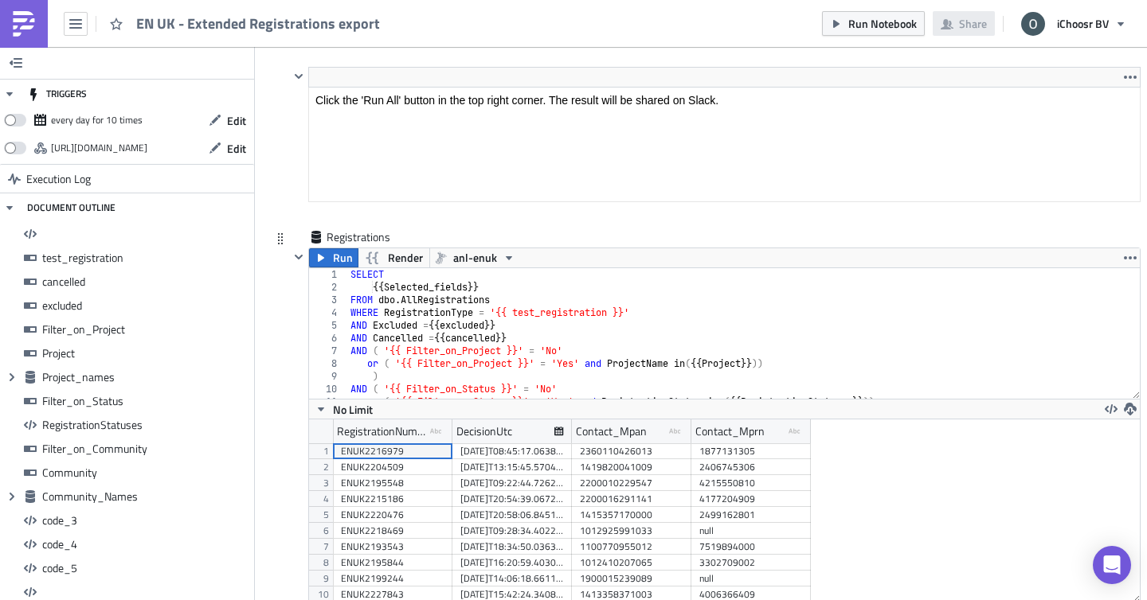
scroll to position [10310, 0]
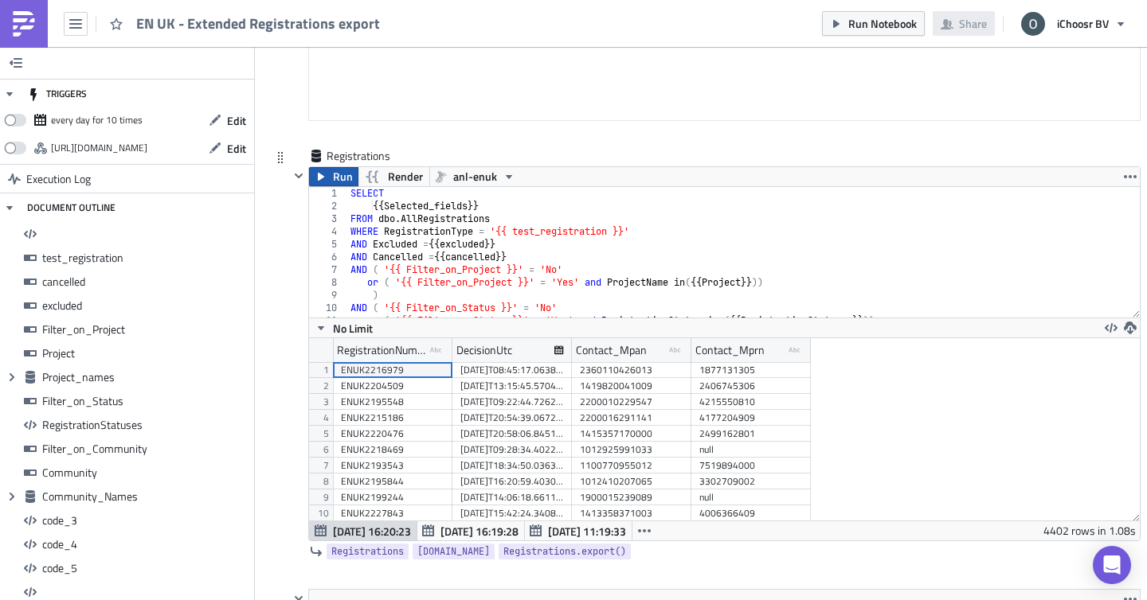
click at [353, 175] on button "Run" at bounding box center [333, 176] width 49 height 19
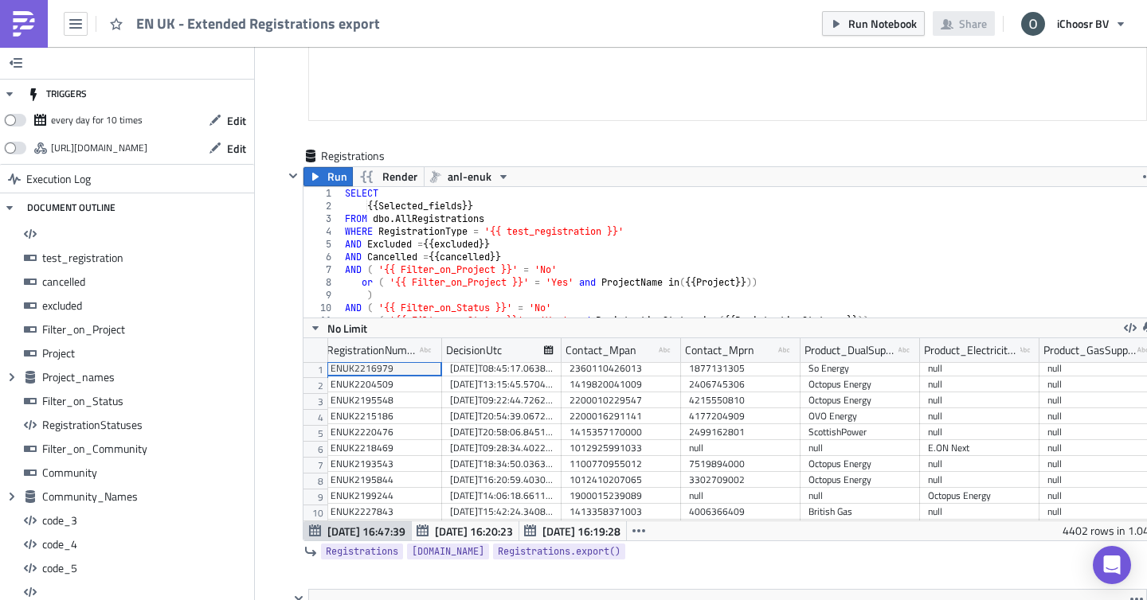
scroll to position [2, 0]
click at [1139, 329] on button "button" at bounding box center [1148, 327] width 19 height 19
click at [1053, 270] on div "CSV" at bounding box center [1087, 270] width 124 height 16
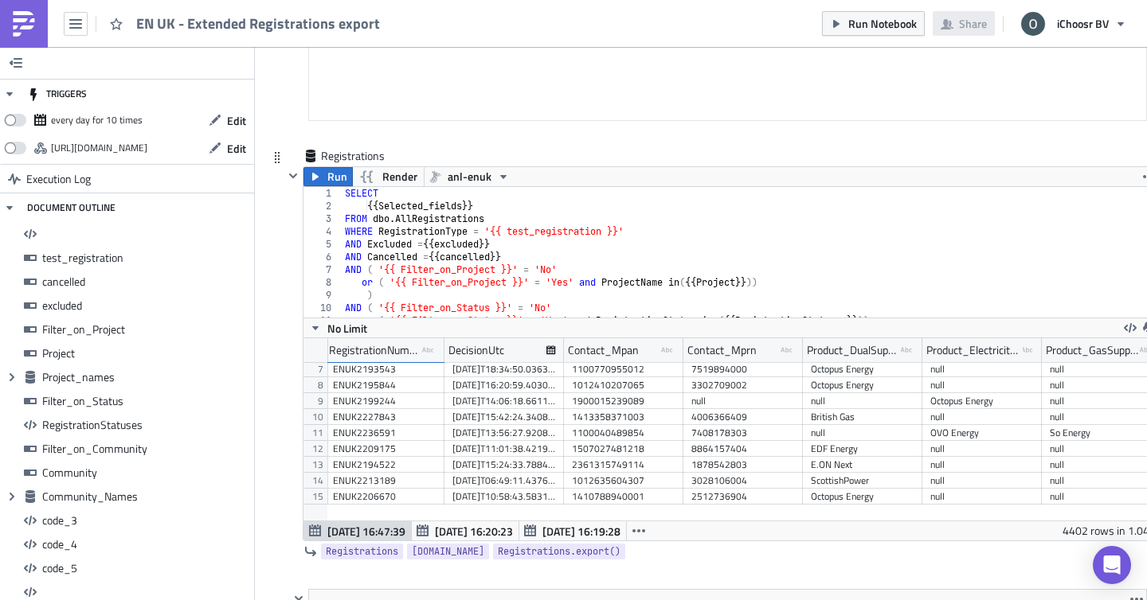
scroll to position [0, 0]
